Goal: Task Accomplishment & Management: Complete application form

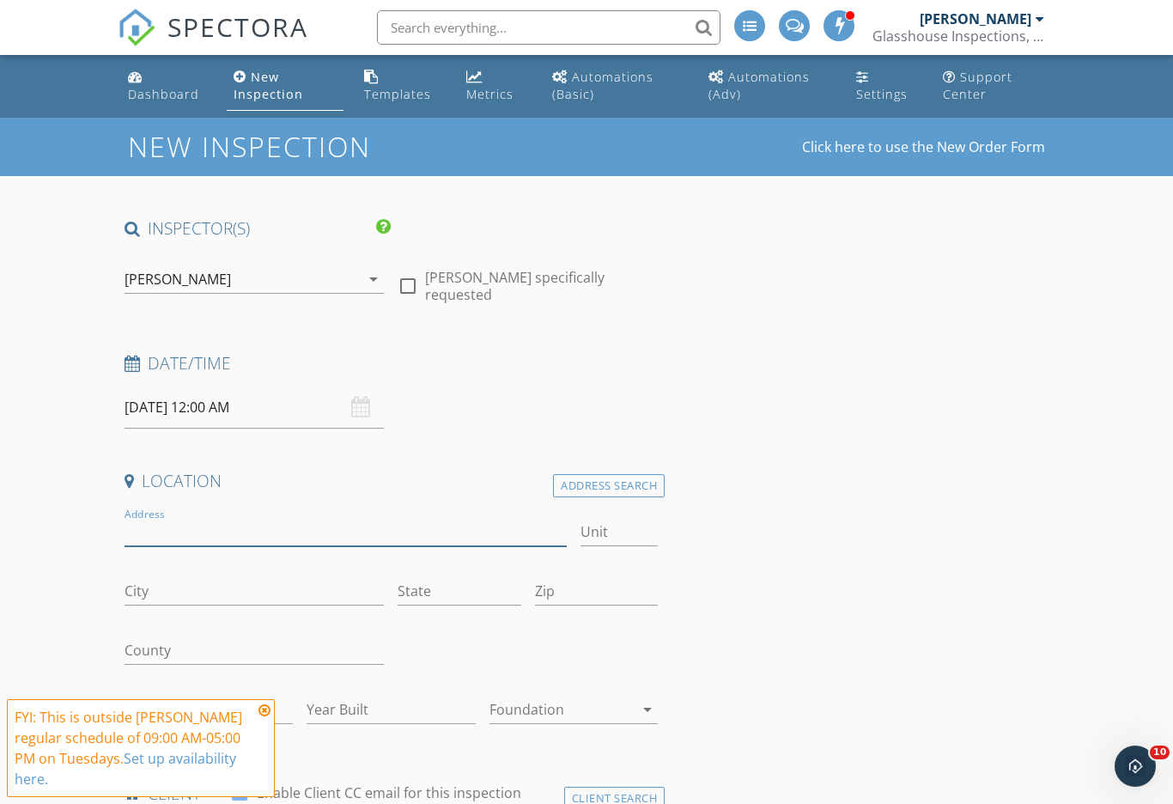
drag, startPoint x: 214, startPoint y: 538, endPoint x: 214, endPoint y: 529, distance: 9.4
click at [214, 538] on input "Address" at bounding box center [345, 532] width 442 height 28
type input "14318 prunningwood"
click at [265, 709] on icon at bounding box center [264, 710] width 12 height 14
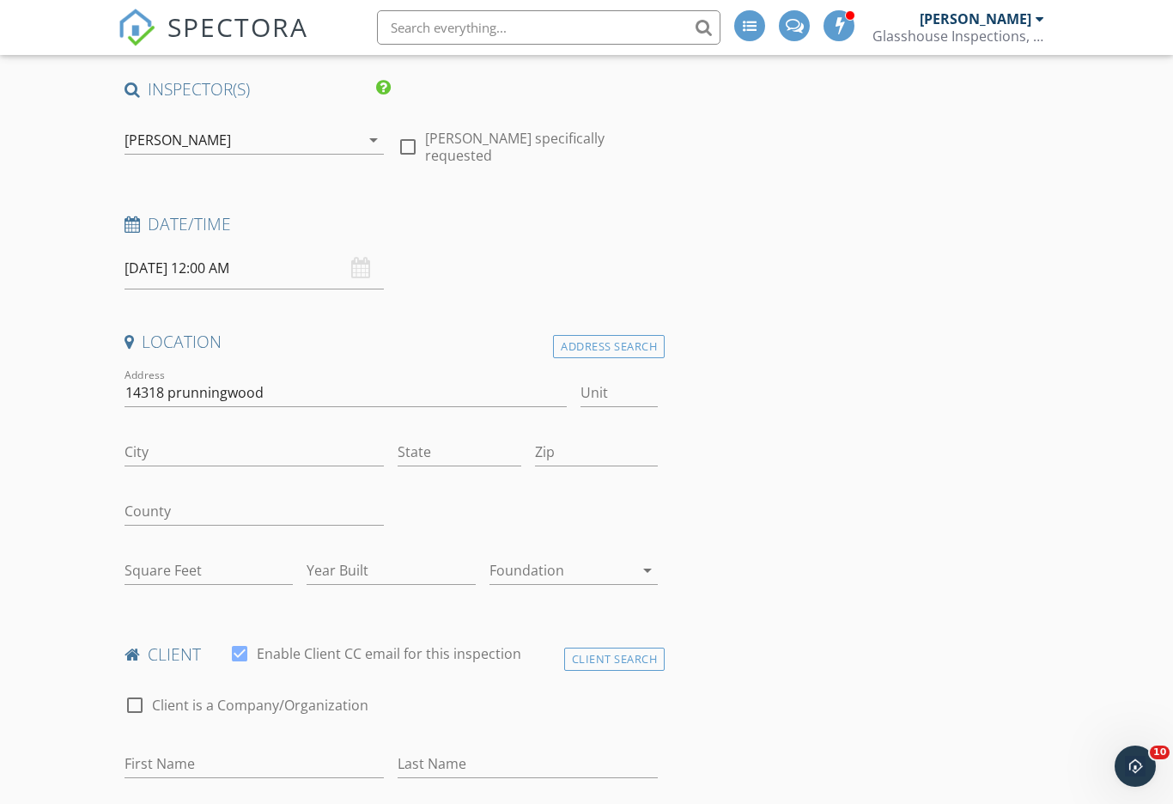
scroll to position [155, 0]
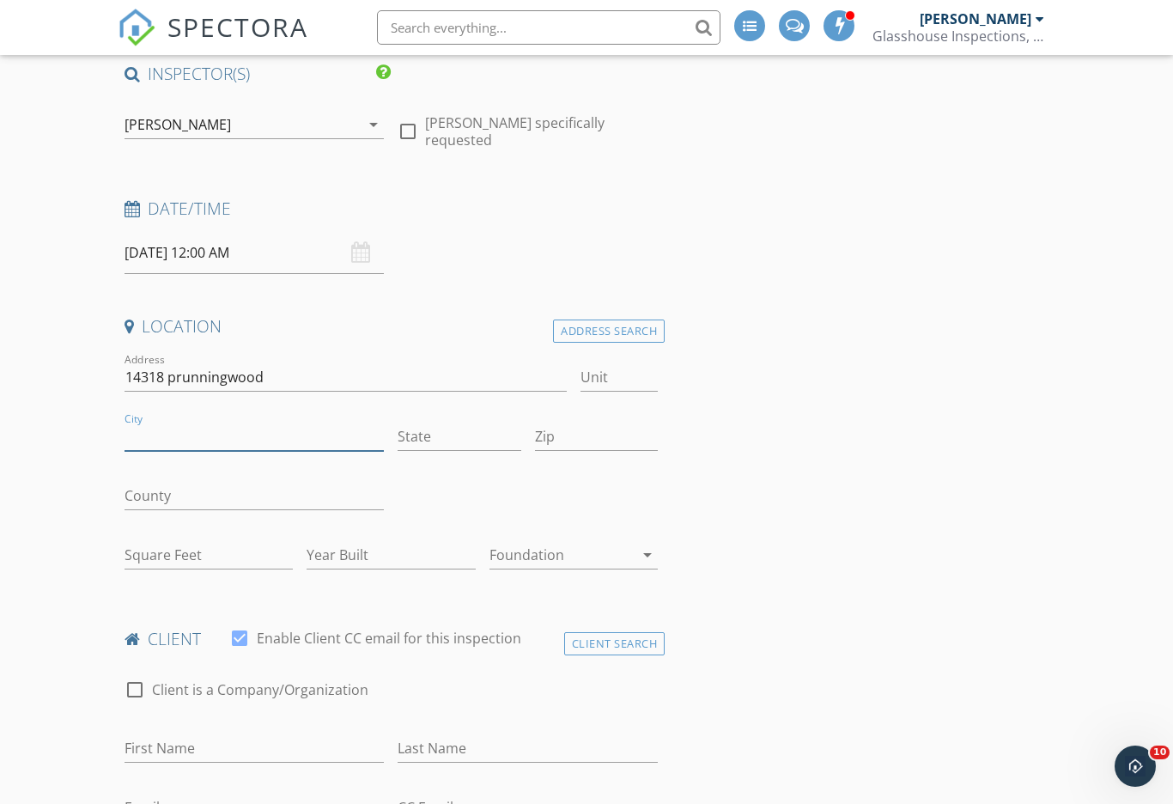
click at [149, 439] on input "City" at bounding box center [254, 436] width 260 height 28
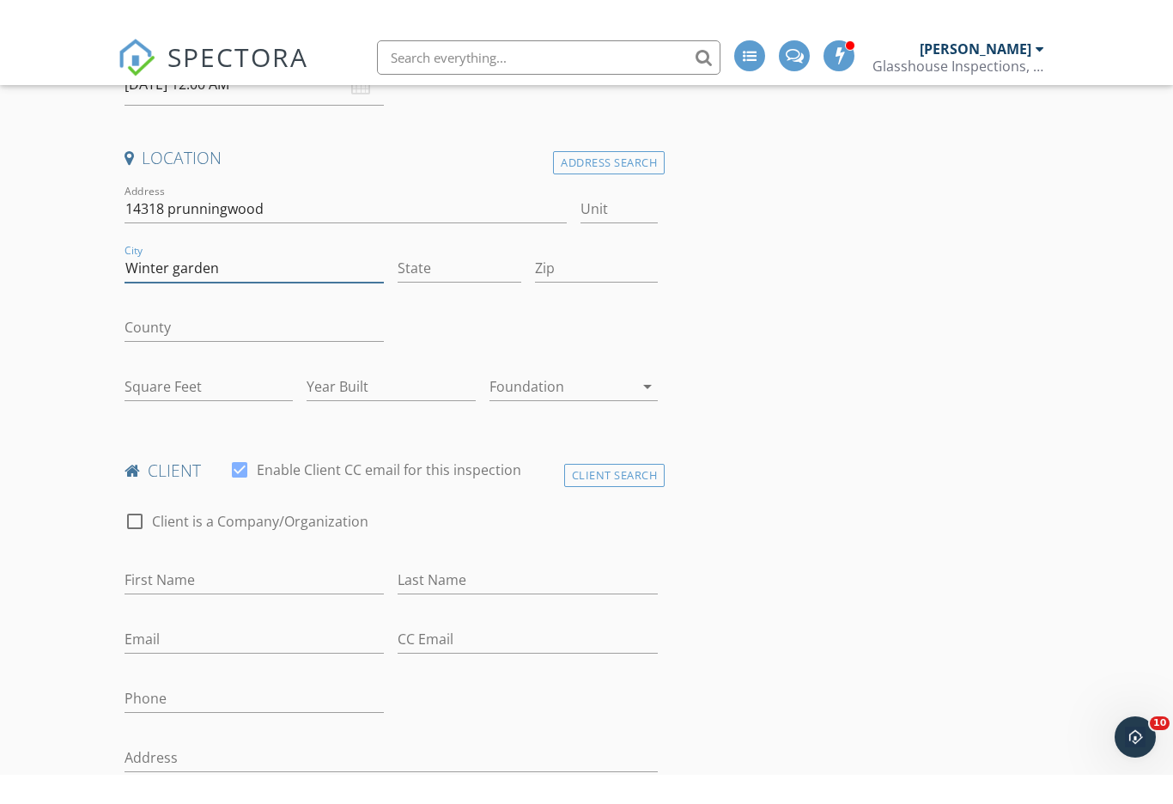
scroll to position [0, 0]
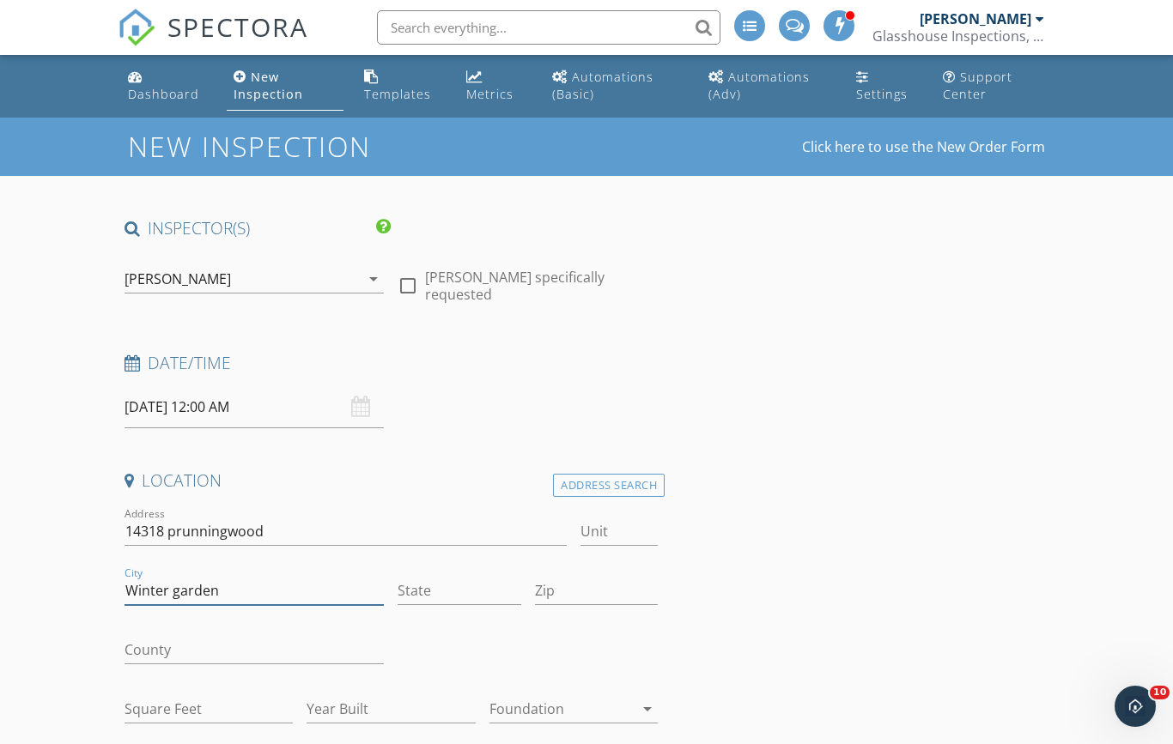
type input "Winter garden"
click at [420, 587] on input "State" at bounding box center [459, 591] width 123 height 28
type input "fl"
click at [563, 583] on input "Zip" at bounding box center [596, 591] width 123 height 28
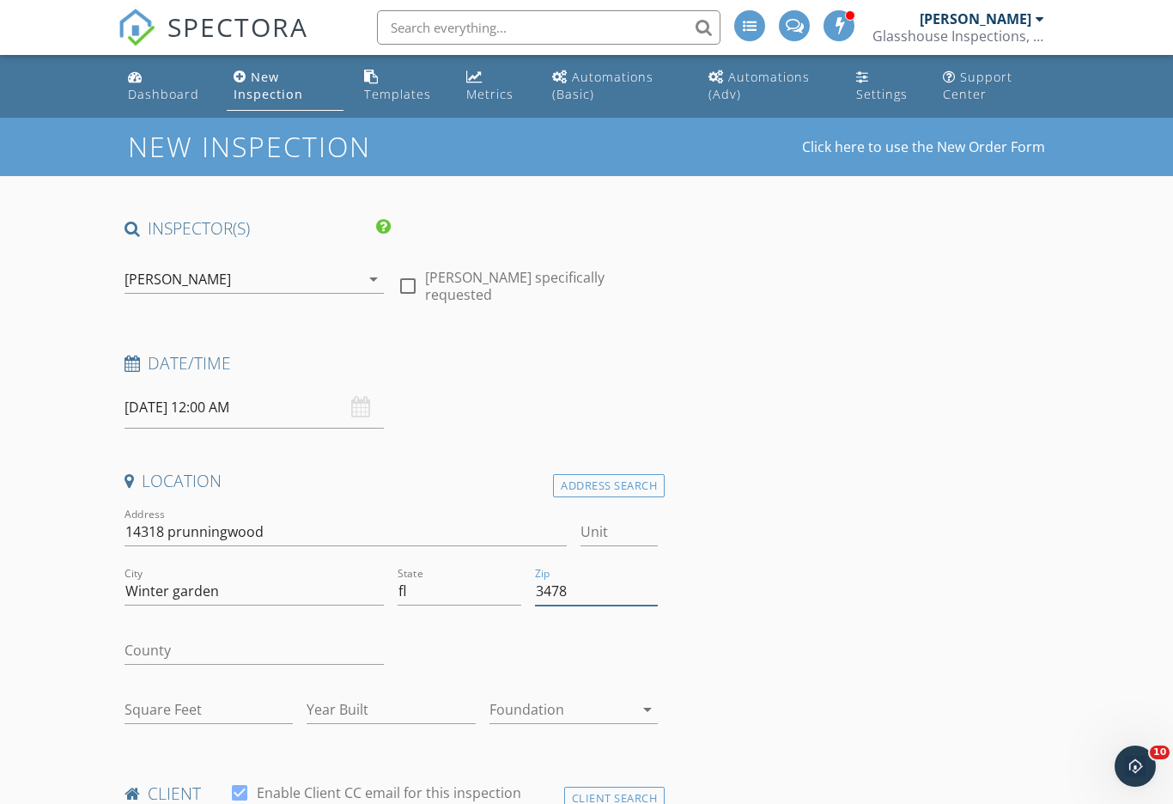
type input "34787"
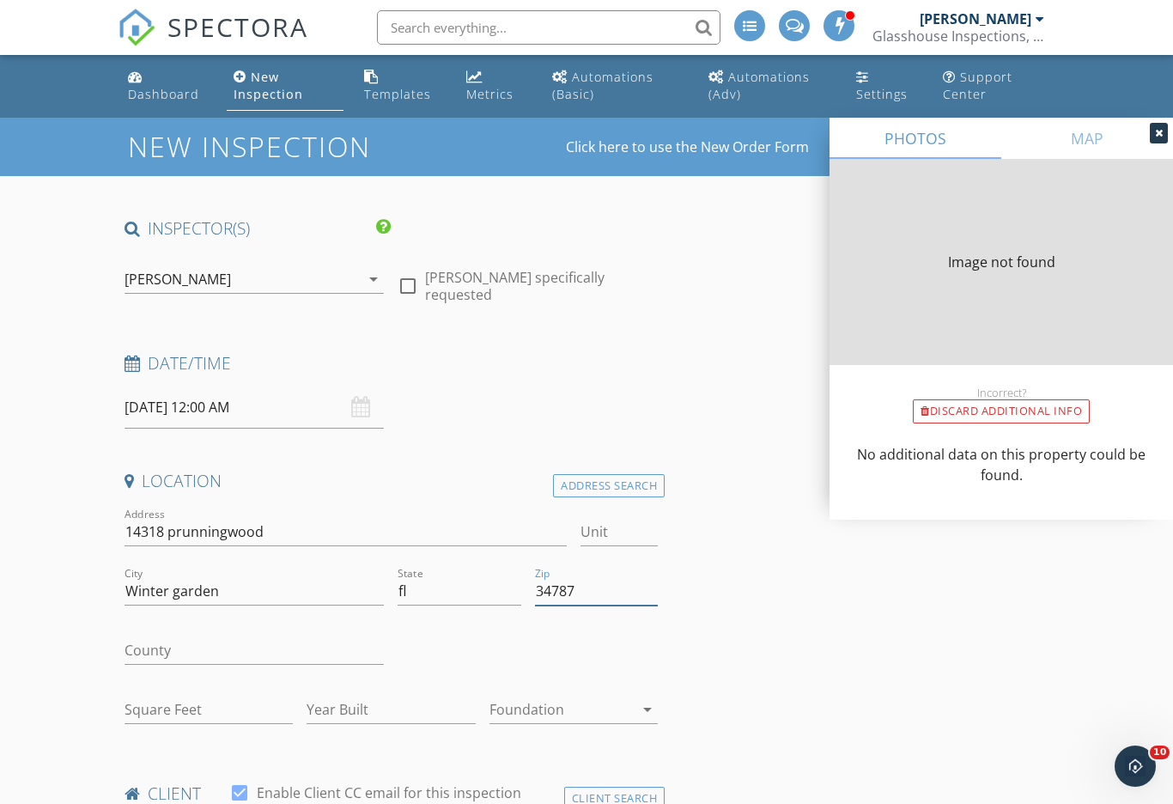
type input "3179"
type input "2005"
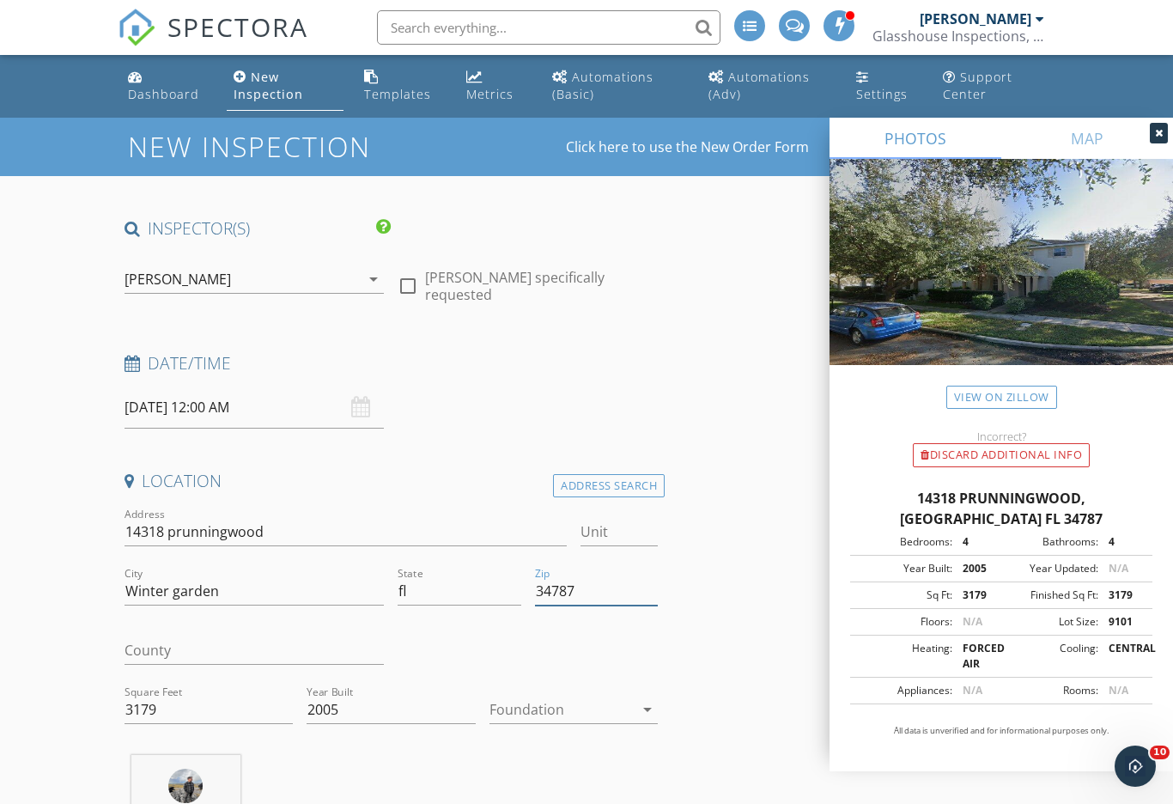
type input "34787"
click at [522, 708] on div at bounding box center [561, 708] width 144 height 27
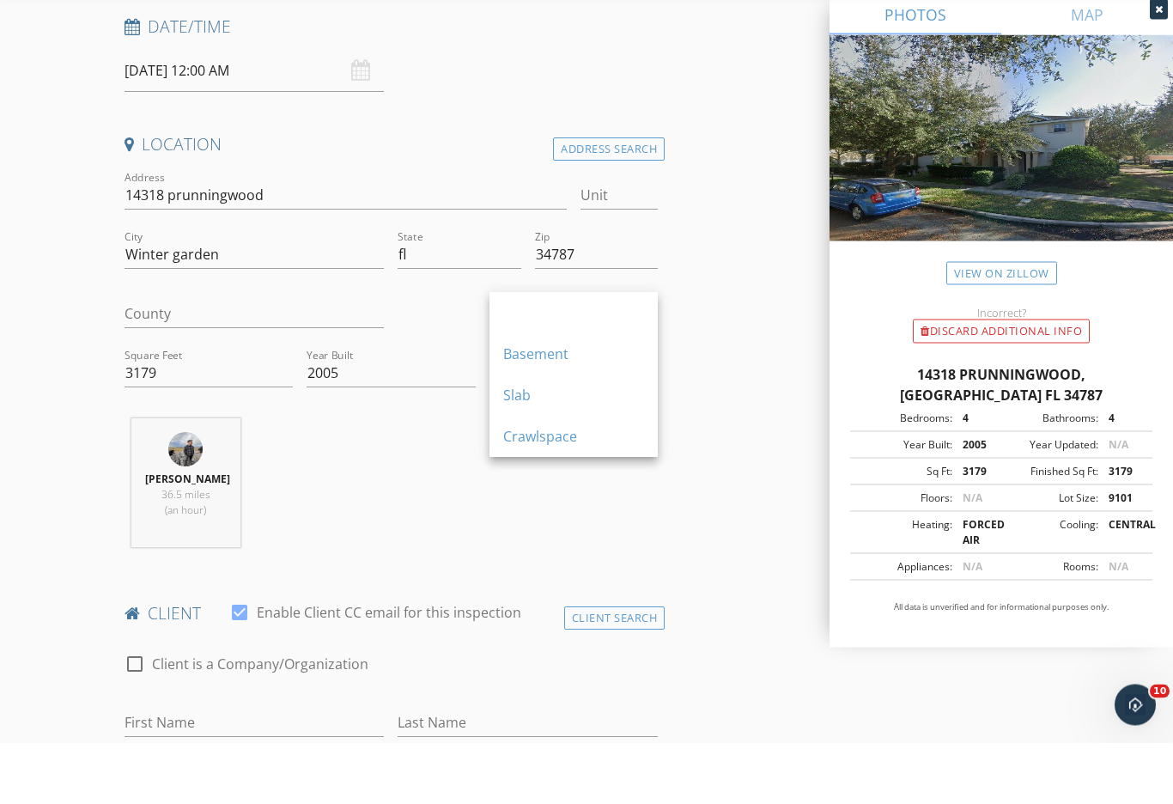
scroll to position [337, 0]
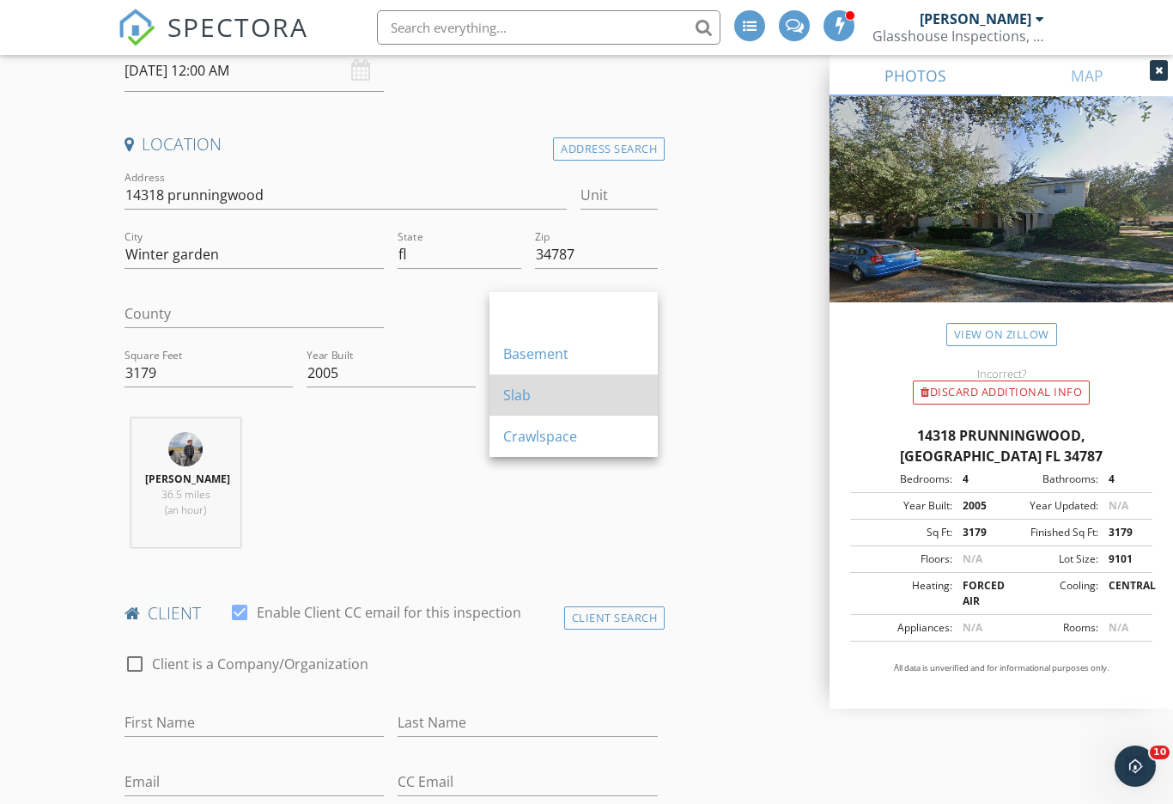
click at [516, 399] on div "Slab" at bounding box center [573, 395] width 141 height 21
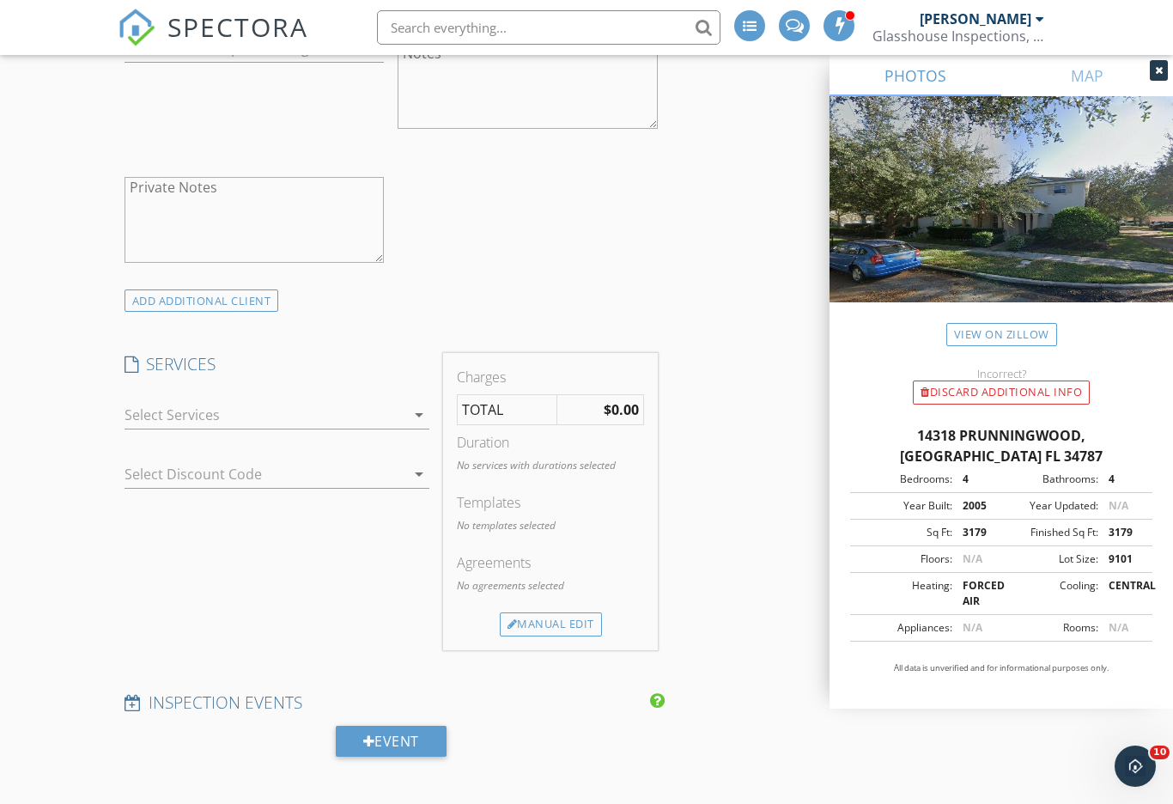
scroll to position [1324, 0]
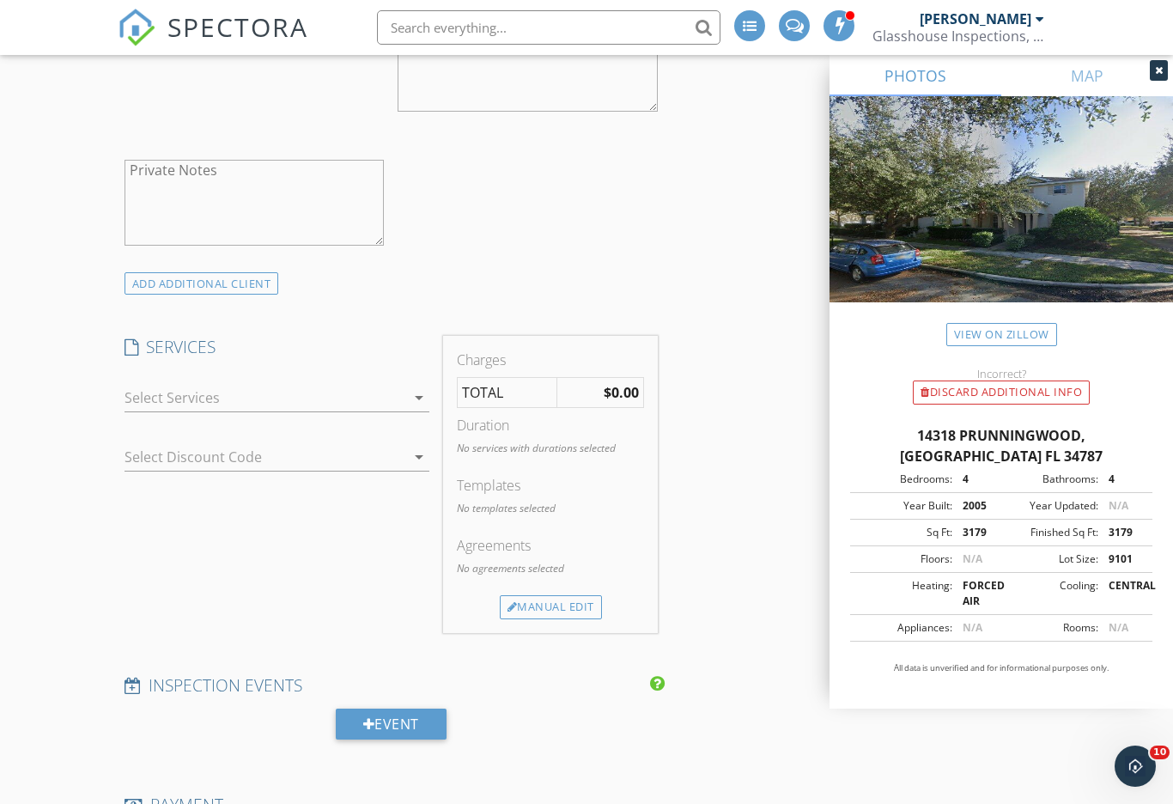
click at [196, 393] on div at bounding box center [265, 397] width 282 height 27
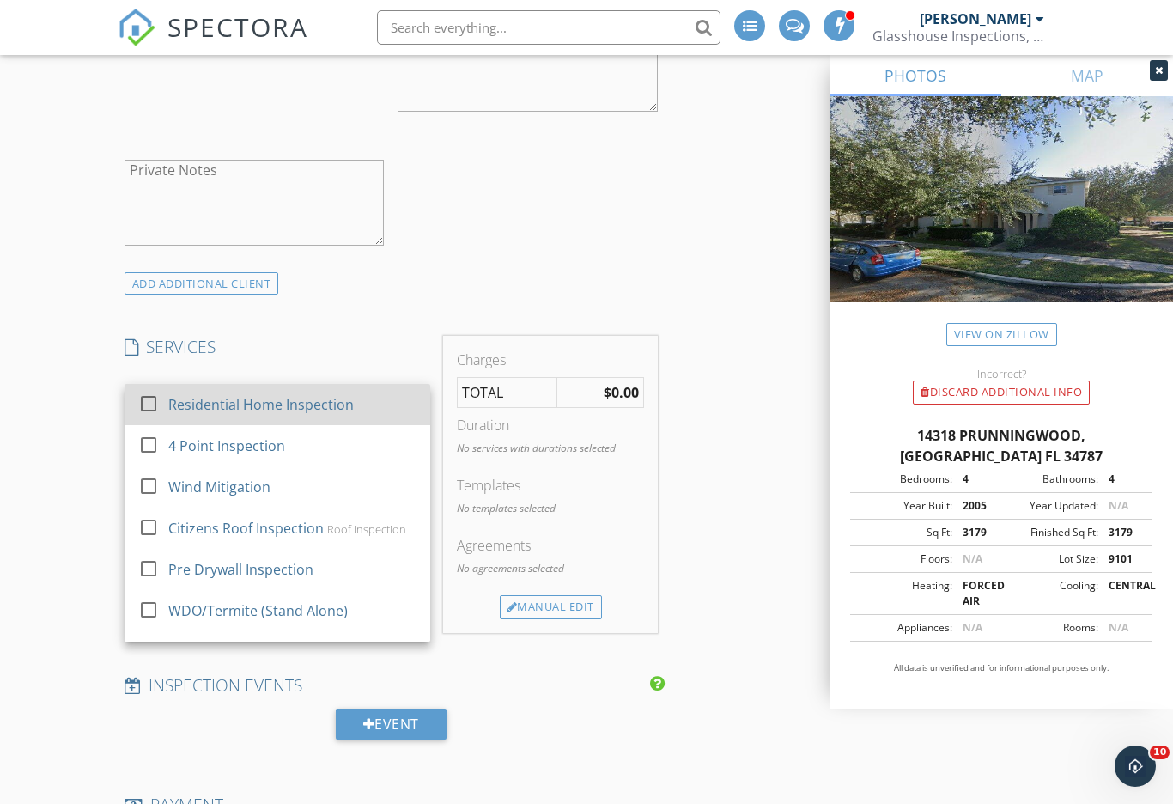
click at [149, 402] on div at bounding box center [148, 403] width 29 height 29
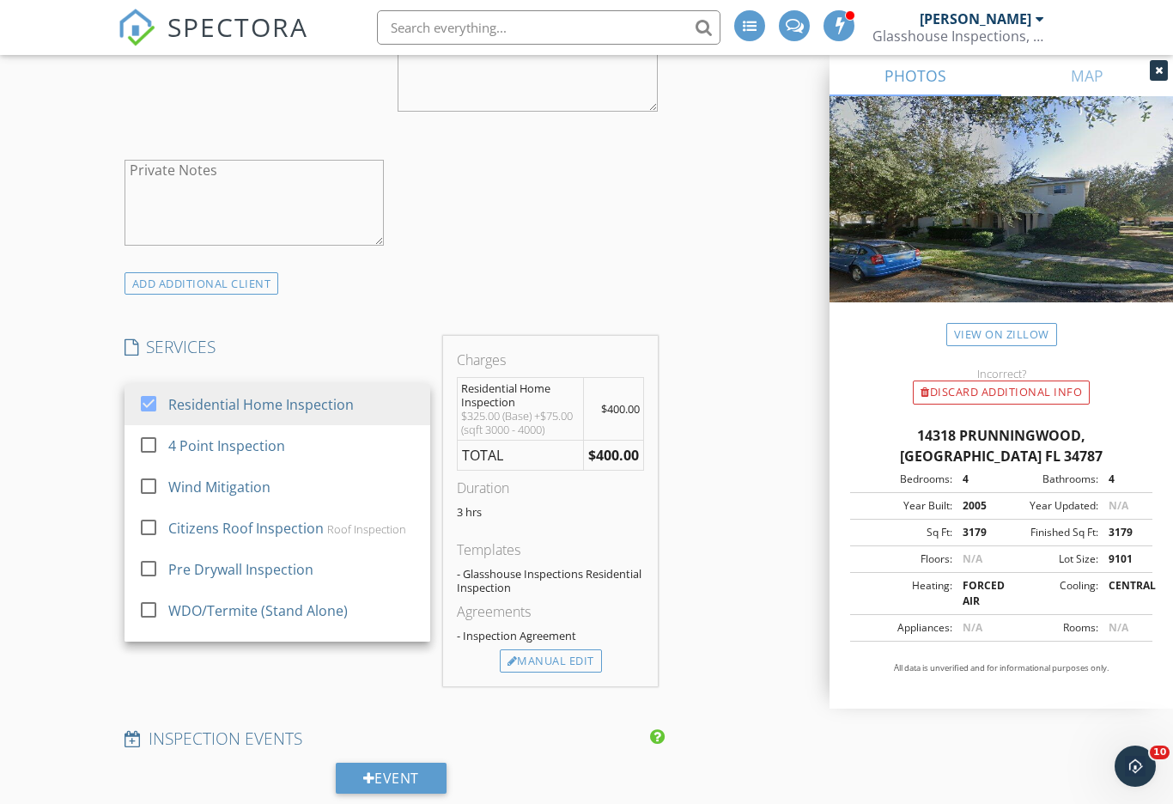
click at [106, 447] on div "New Inspection Click here to use the New Order Form INSPECTOR(S) check_box [PER…" at bounding box center [586, 566] width 1173 height 3545
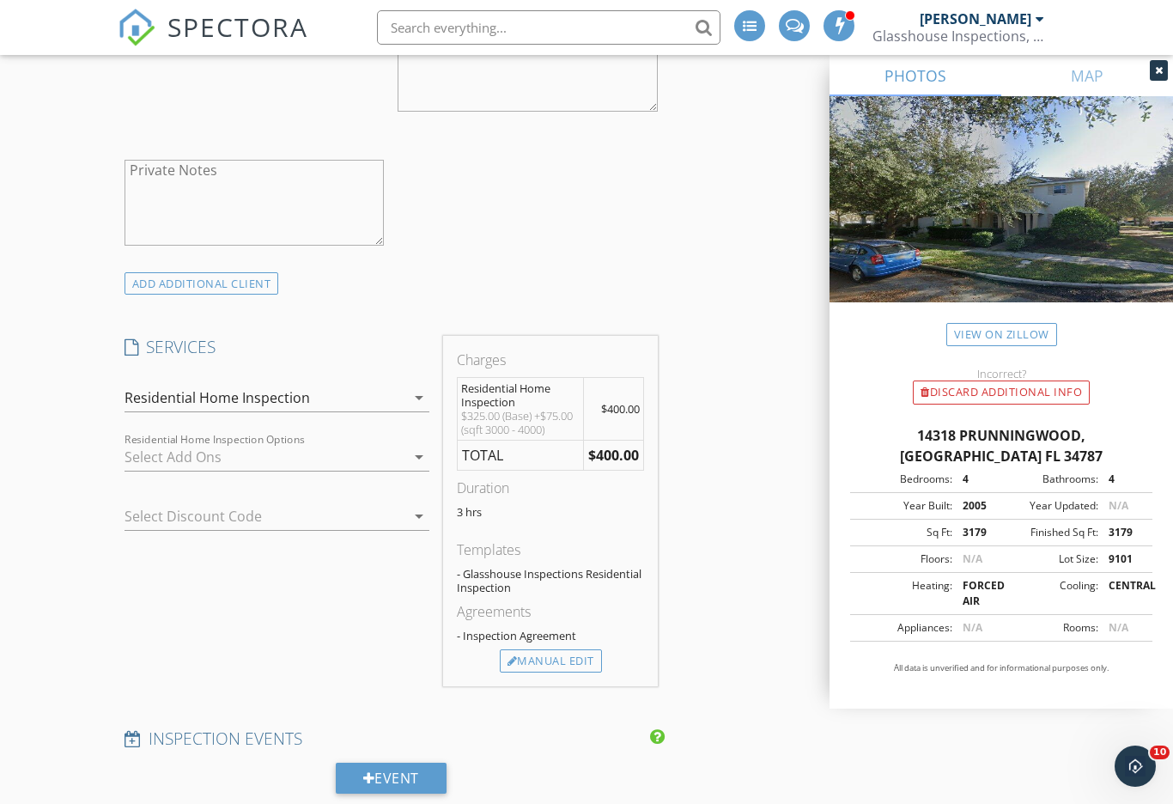
click at [133, 444] on div at bounding box center [265, 456] width 282 height 27
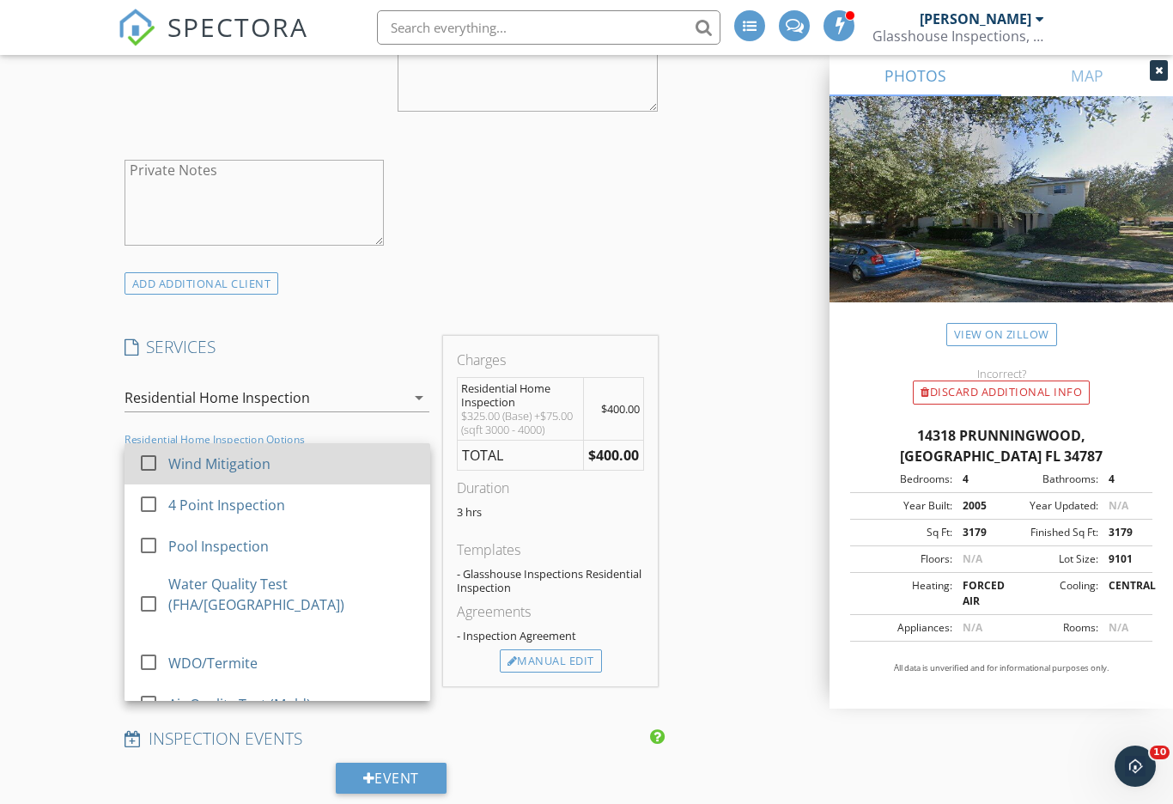
click at [144, 462] on div at bounding box center [148, 462] width 29 height 29
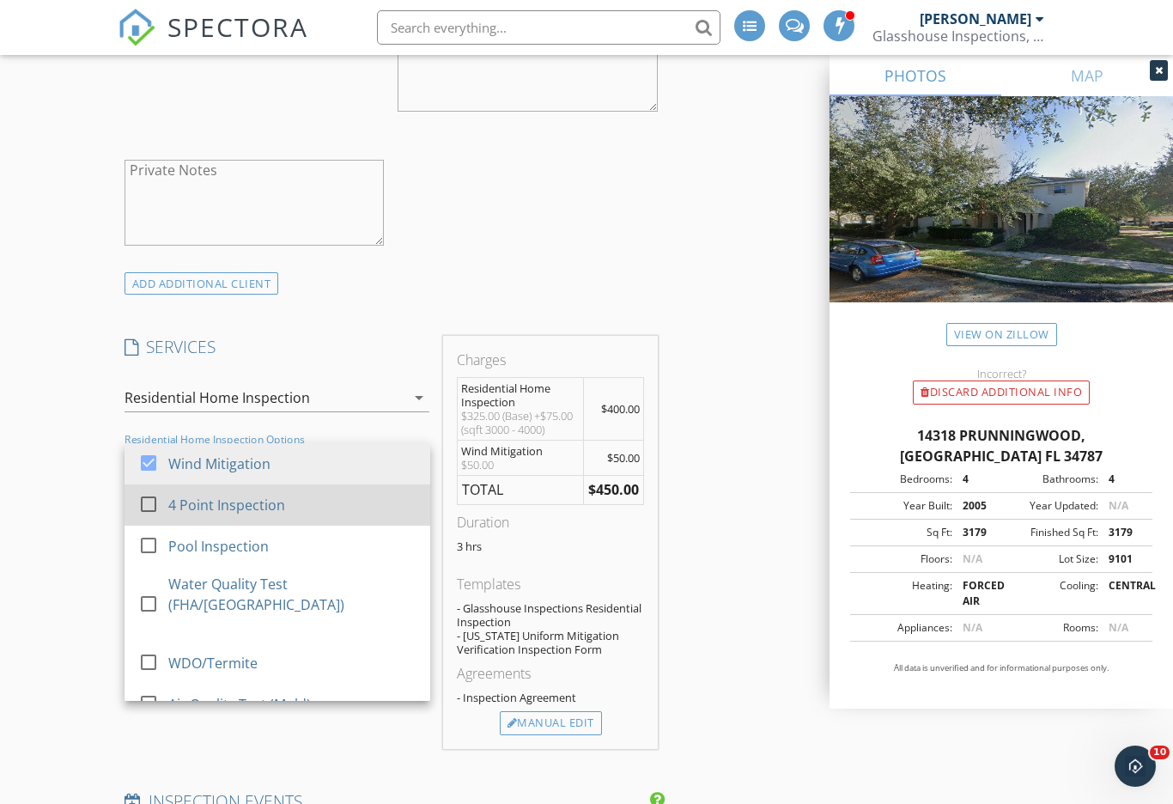
click at [153, 495] on div at bounding box center [148, 503] width 29 height 29
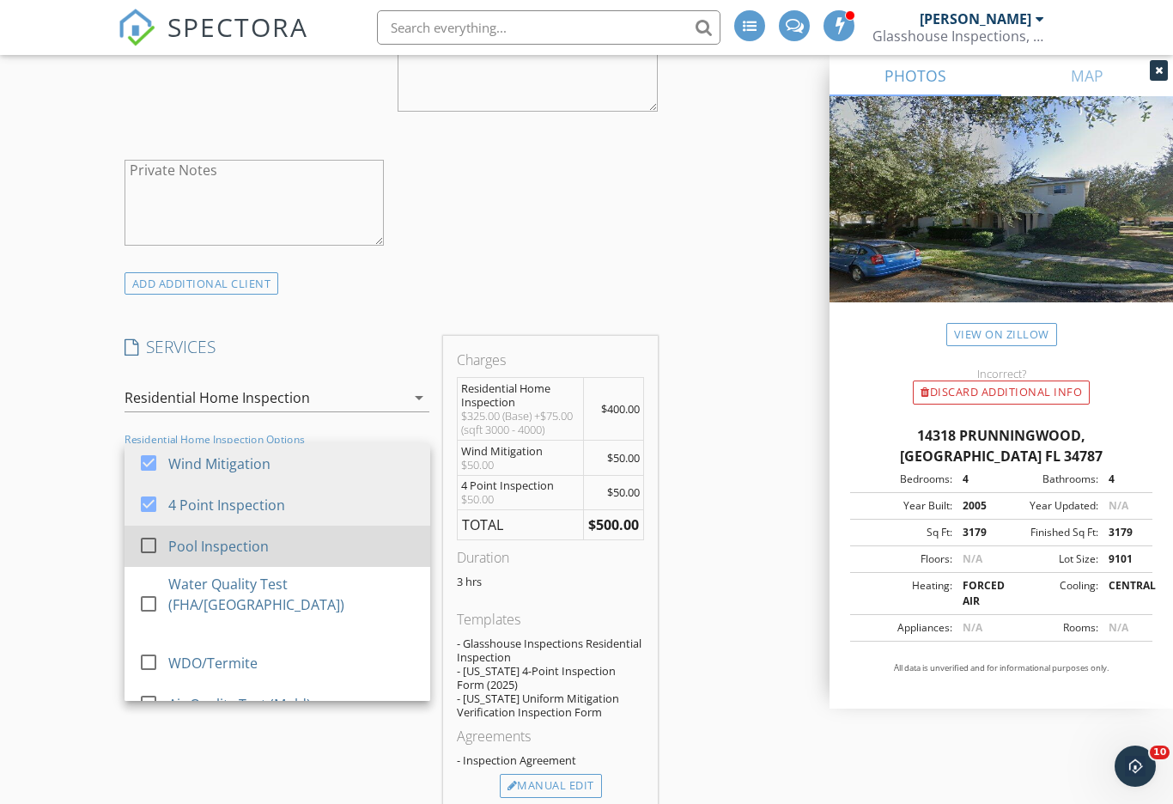
click at [149, 546] on div at bounding box center [148, 545] width 29 height 29
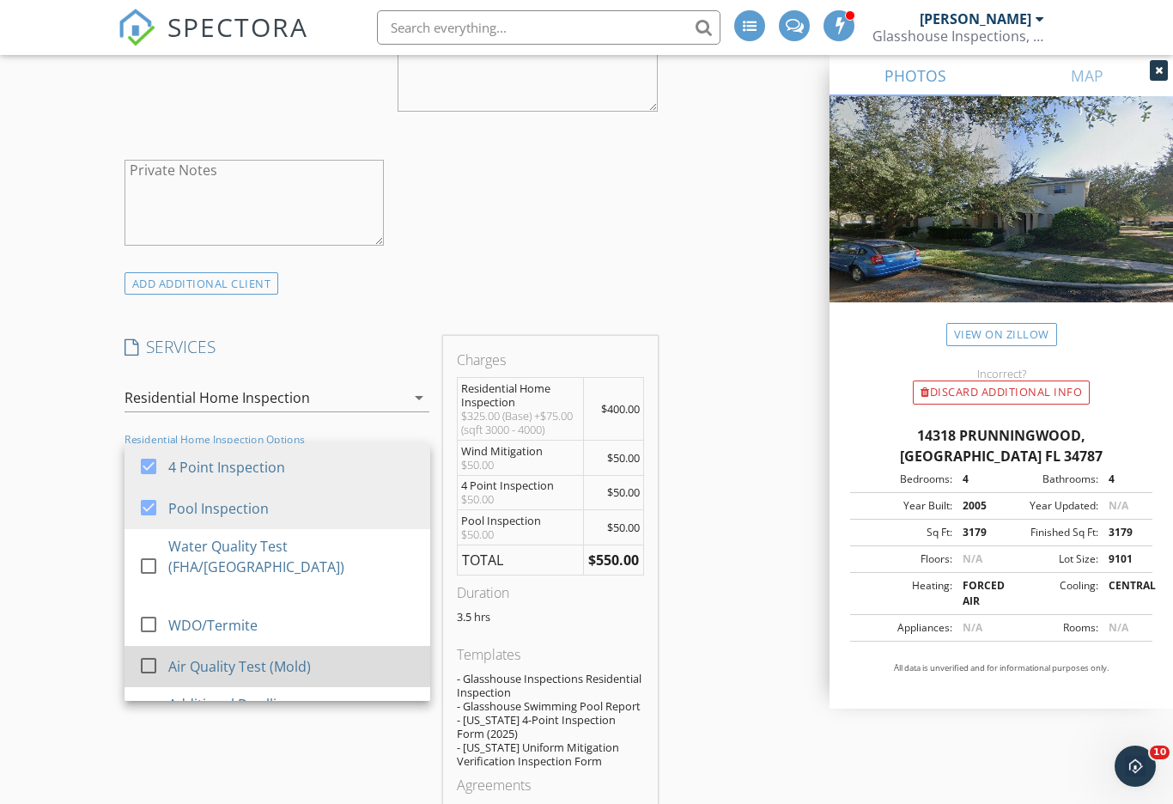
scroll to position [46, 0]
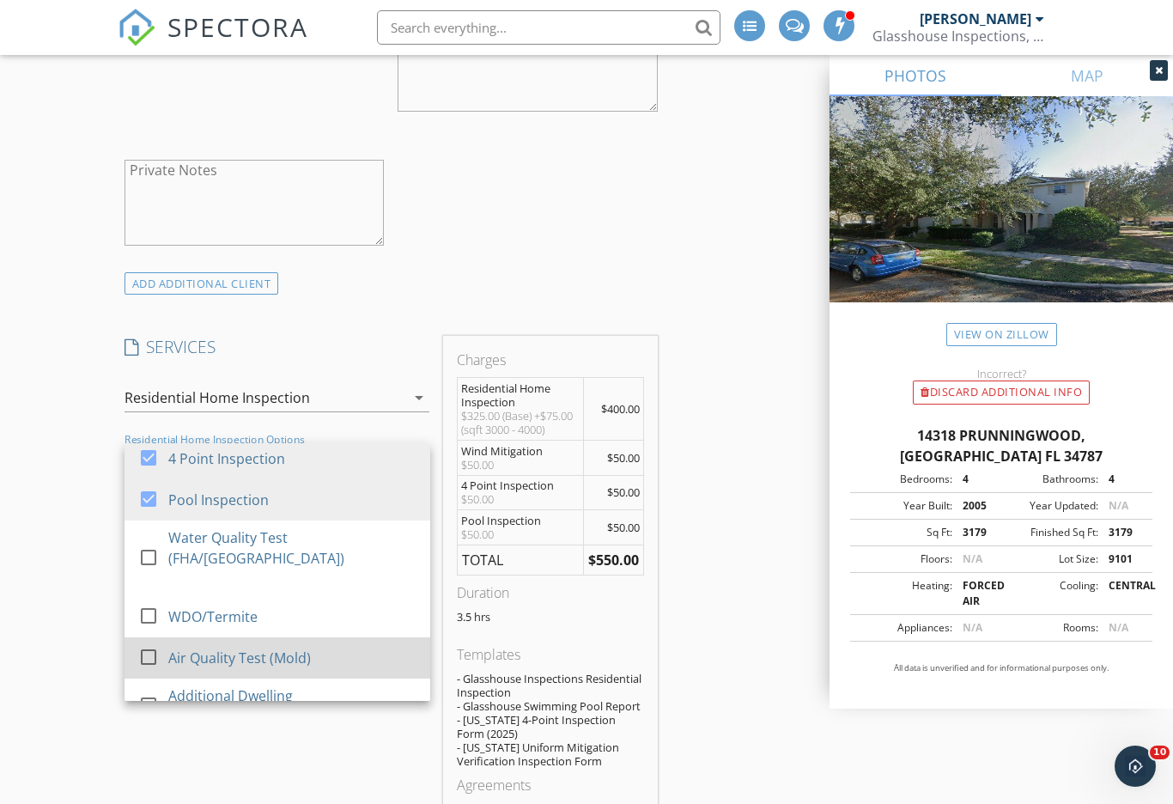
click at [147, 642] on div at bounding box center [148, 656] width 29 height 29
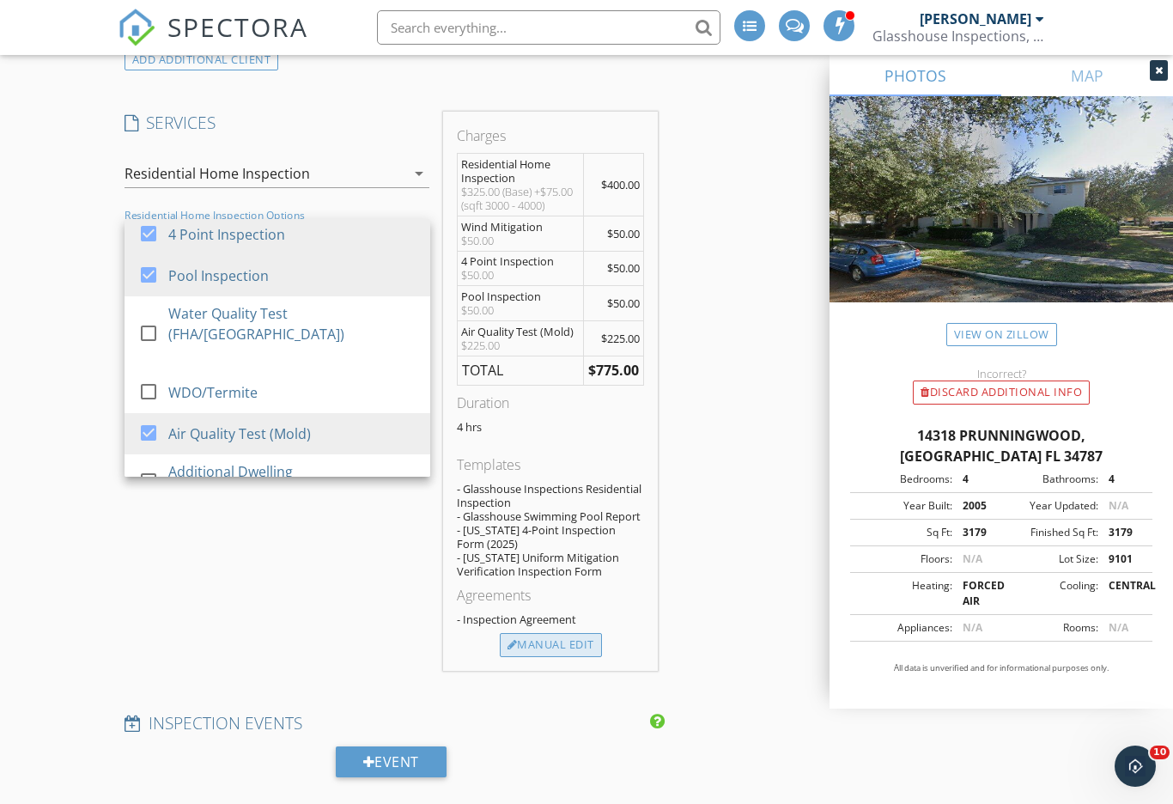
scroll to position [1551, 0]
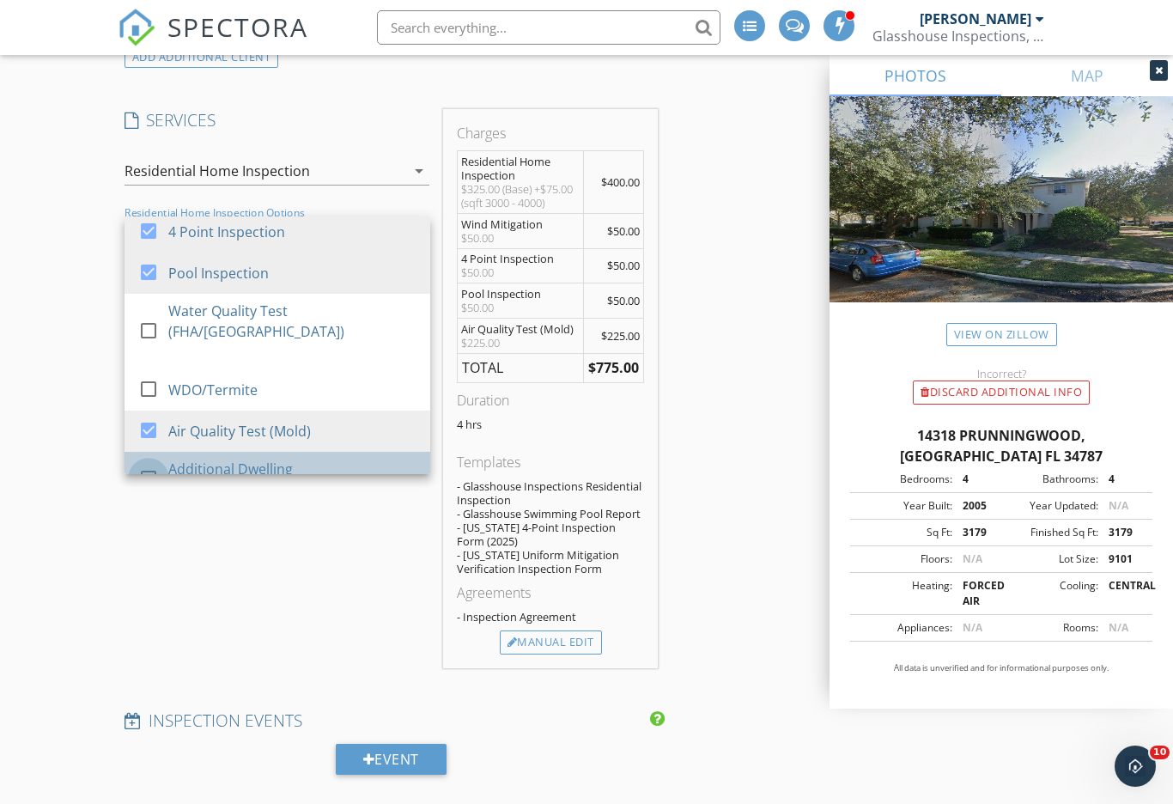
click at [148, 464] on div at bounding box center [148, 478] width 29 height 29
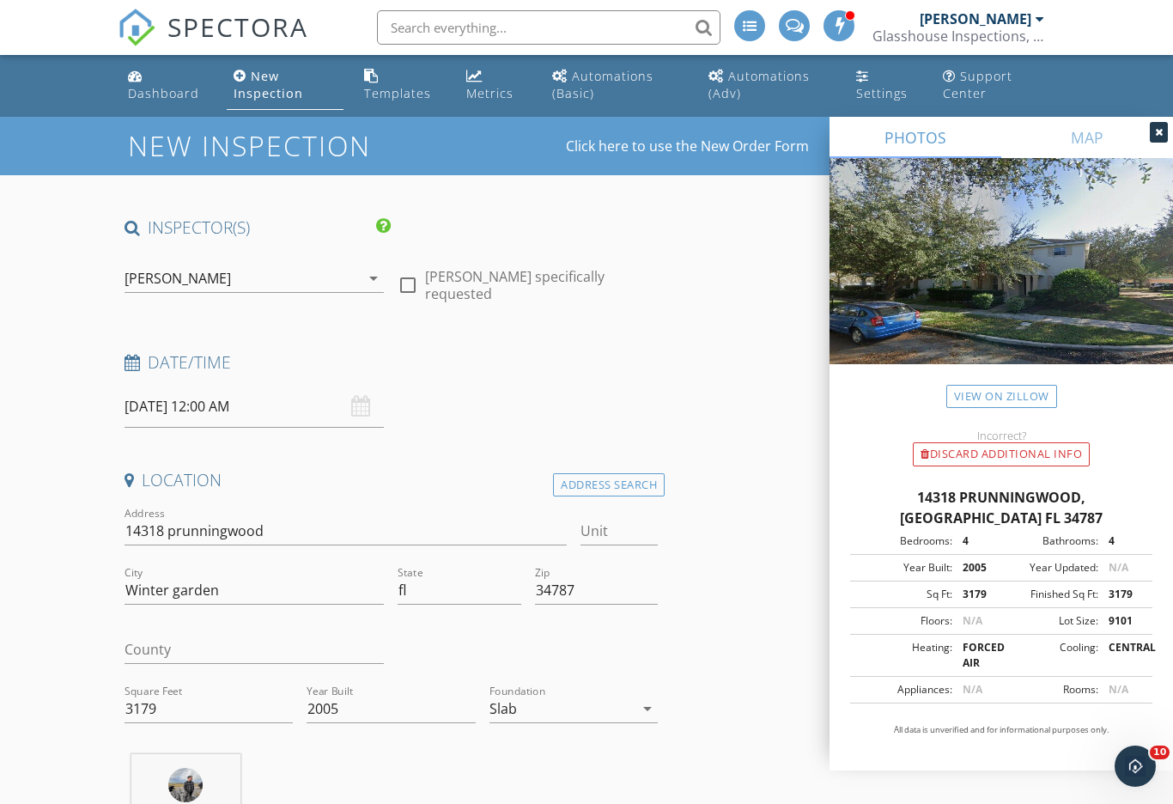
scroll to position [0, 0]
